Goal: Task Accomplishment & Management: Complete application form

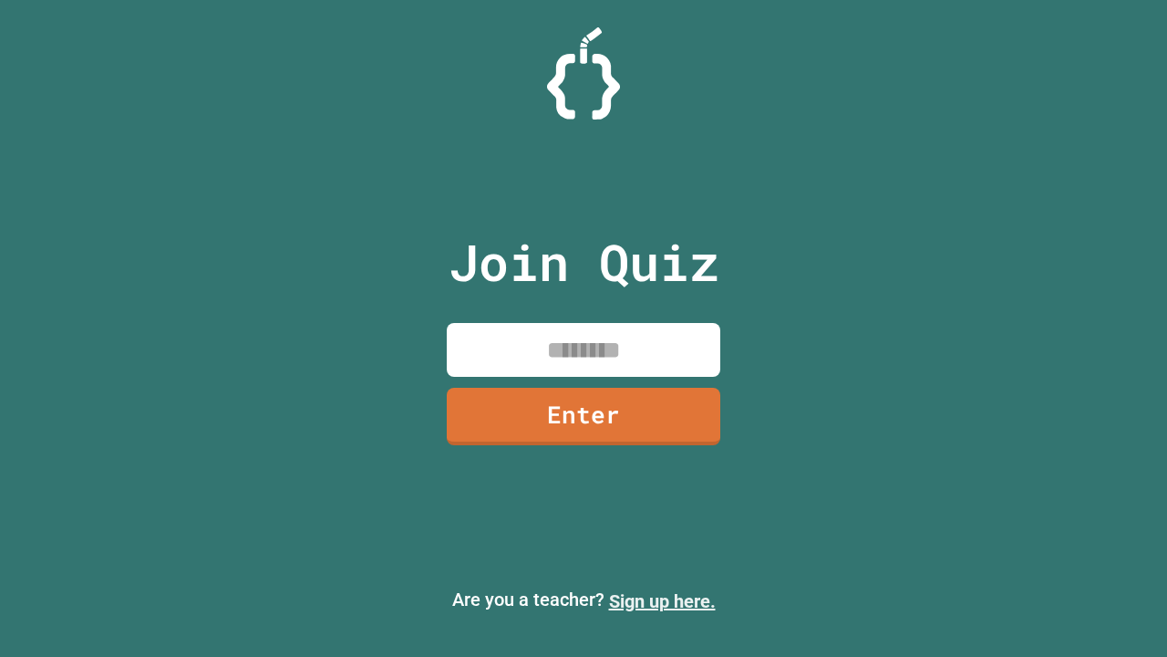
click at [654, 601] on link "Sign up here." at bounding box center [662, 601] width 107 height 22
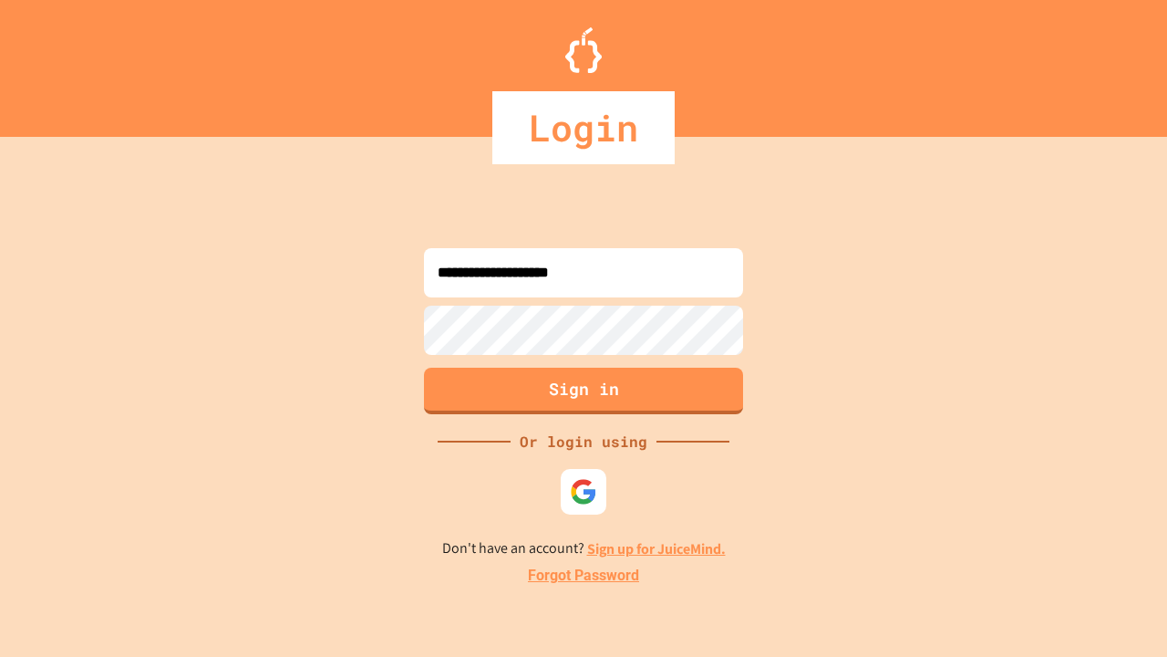
type input "**********"
